Goal: Find specific page/section: Find specific page/section

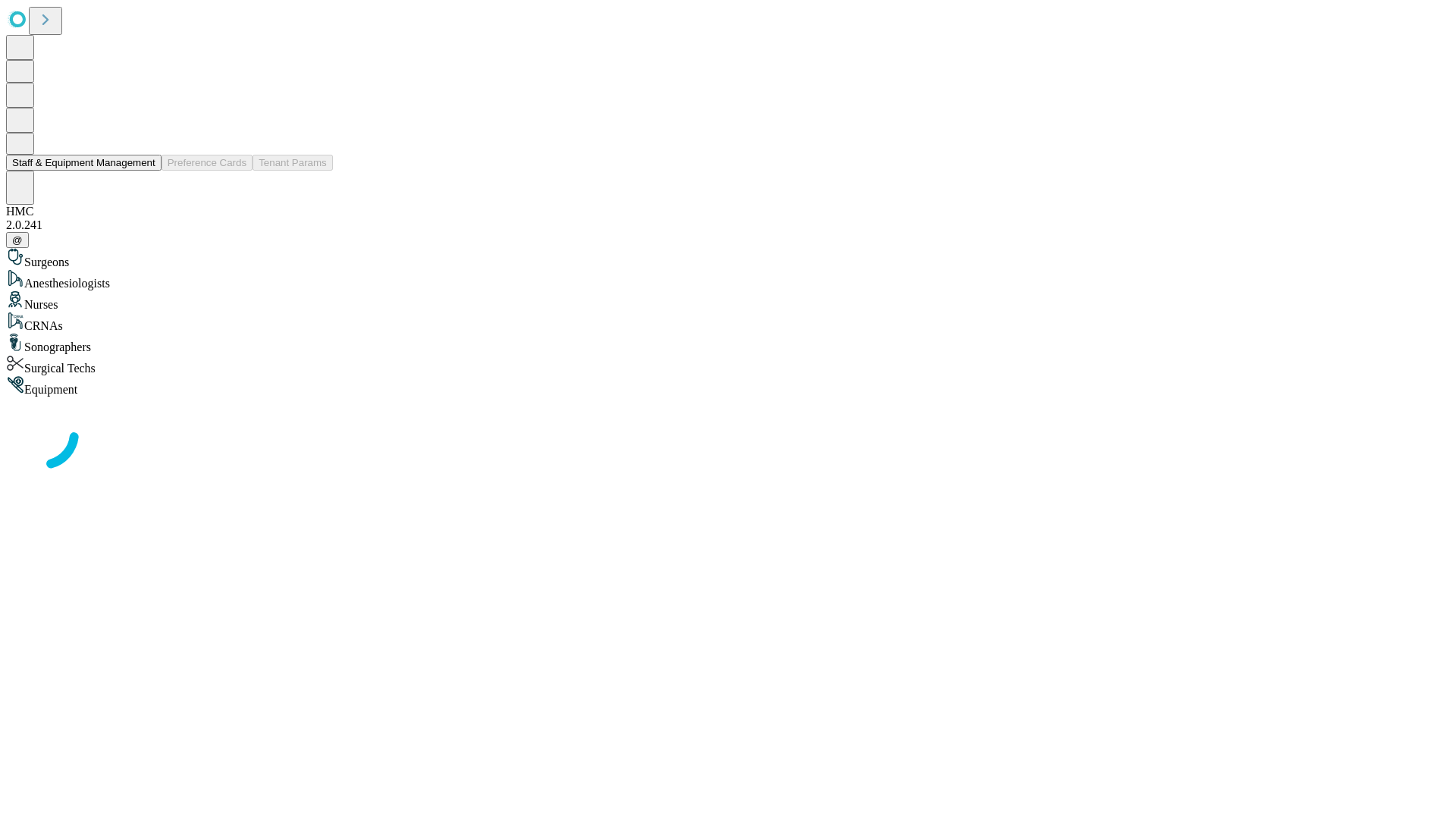
click at [145, 171] on button "Staff & Equipment Management" at bounding box center [83, 162] width 155 height 15
